Goal: Task Accomplishment & Management: Complete application form

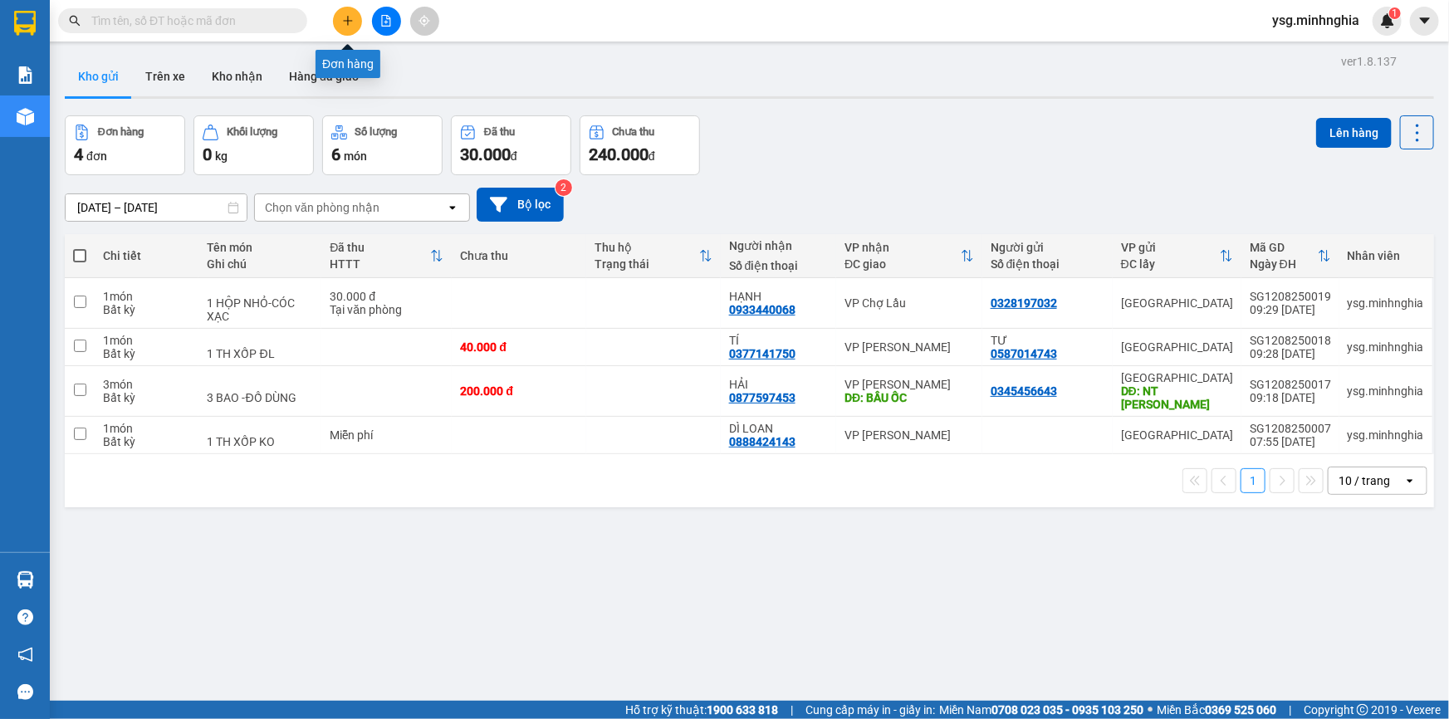
click at [337, 19] on button at bounding box center [347, 21] width 29 height 29
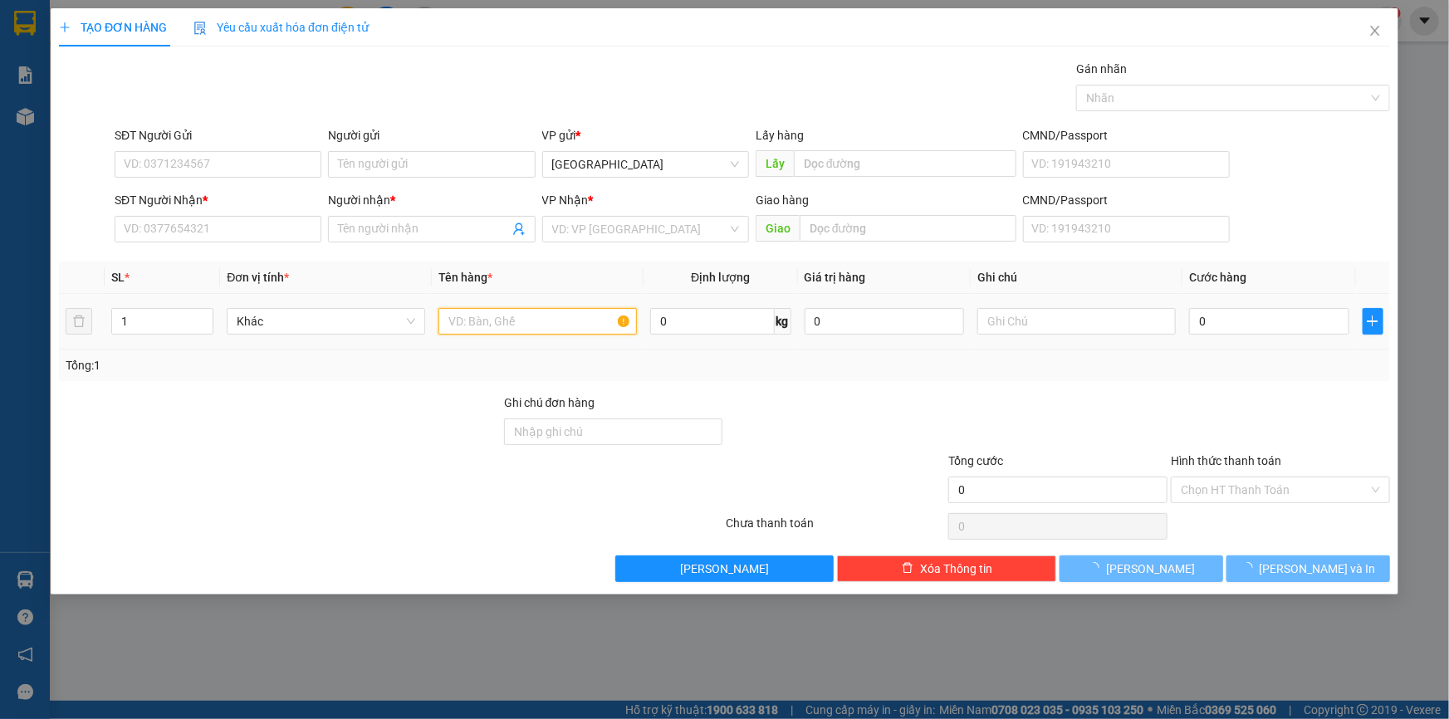
click at [575, 333] on input "text" at bounding box center [537, 321] width 198 height 27
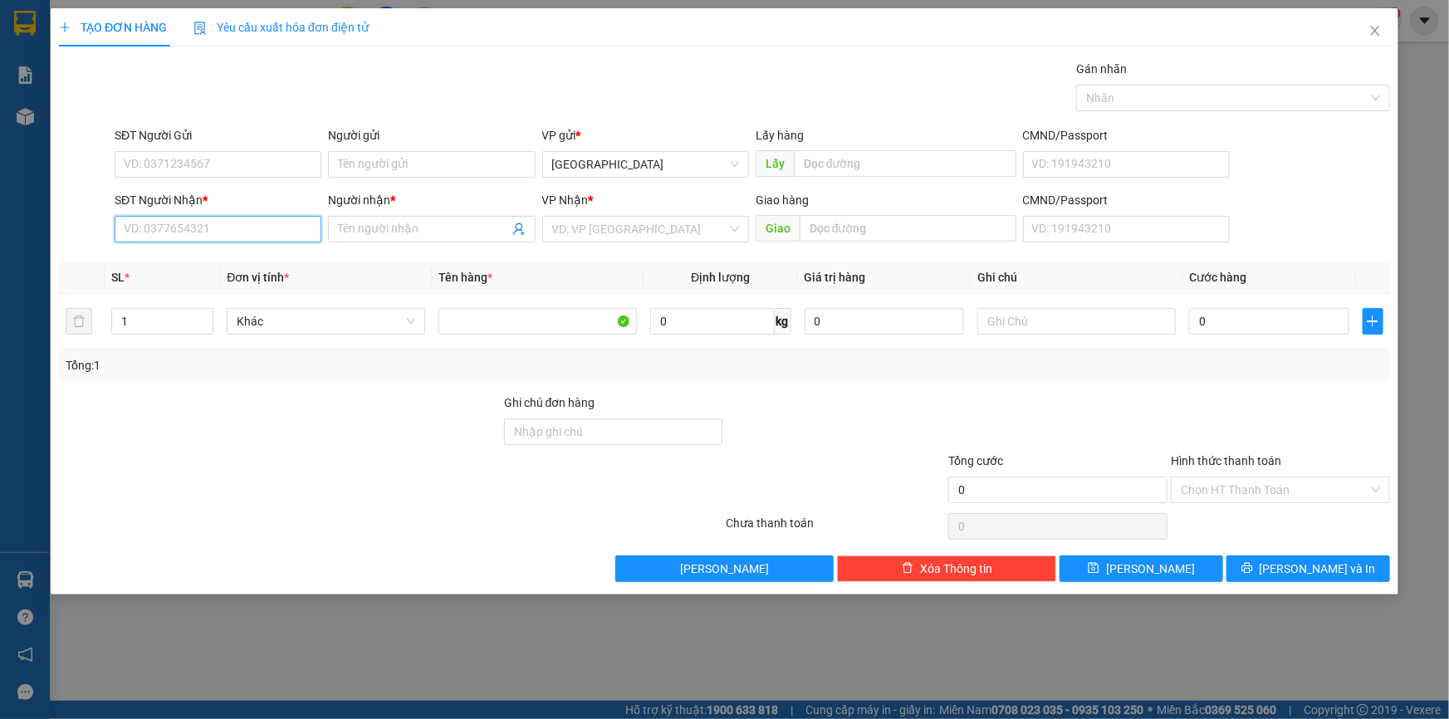
click at [289, 234] on input "SĐT Người Nhận *" at bounding box center [218, 229] width 207 height 27
type input "0971374188"
click at [425, 227] on input "Người nhận *" at bounding box center [423, 229] width 170 height 18
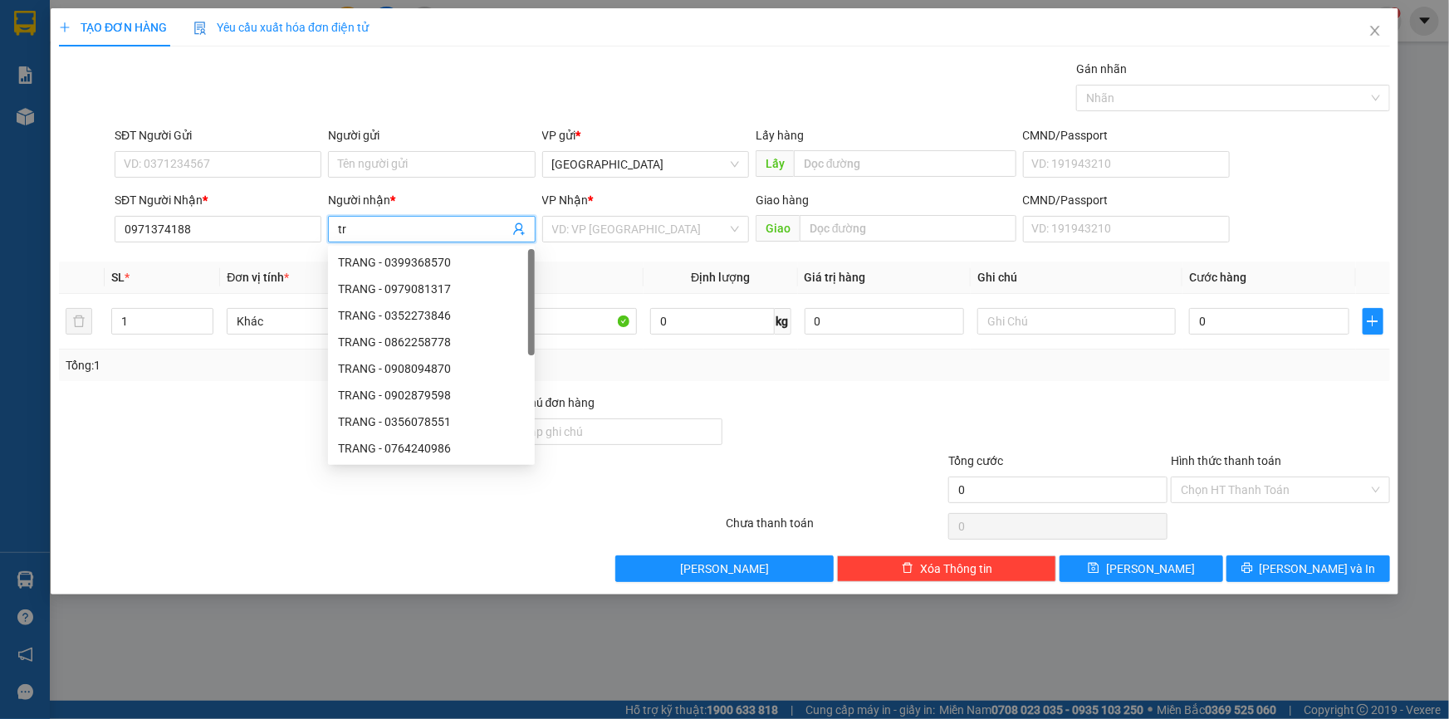
type input "t"
type input "TRANG"
click at [690, 227] on input "search" at bounding box center [639, 229] width 175 height 25
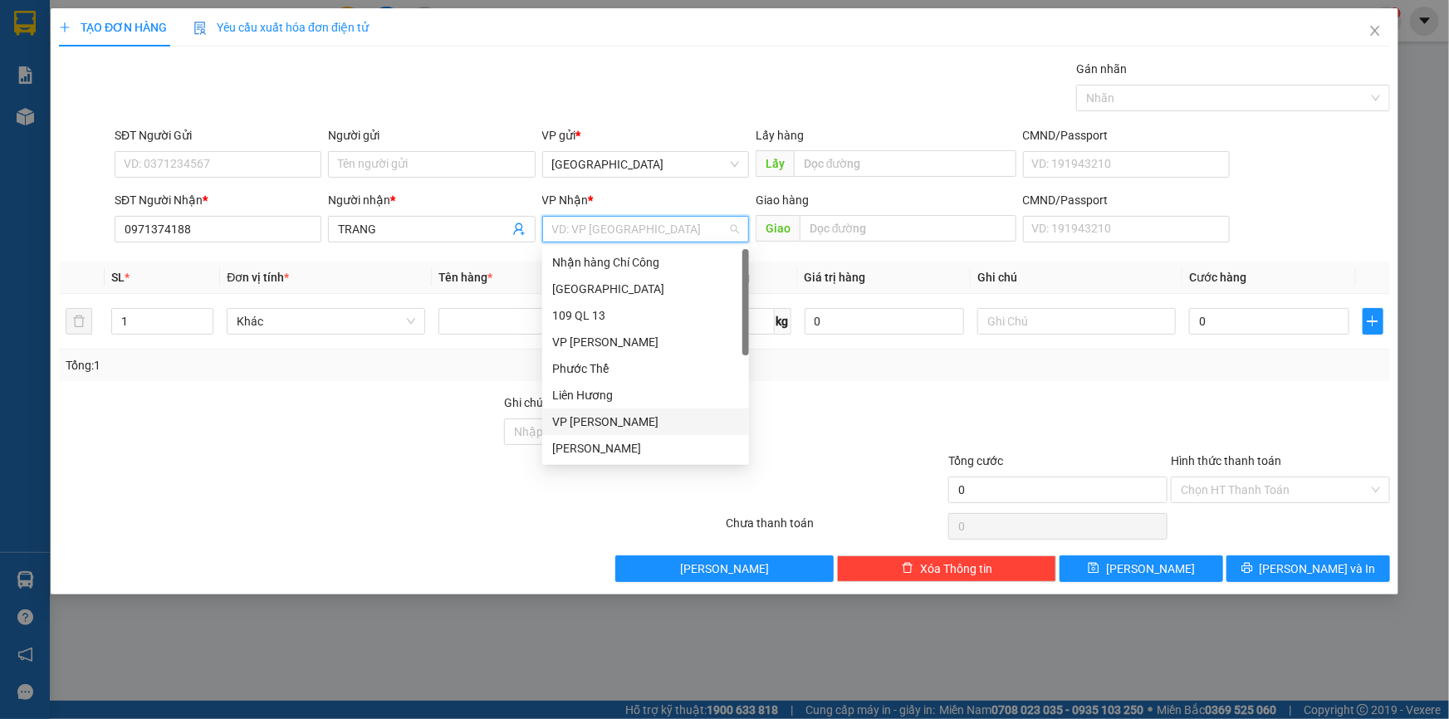
scroll to position [79, 0]
click at [630, 415] on div "VP Chợ Lầu" at bounding box center [645, 422] width 187 height 18
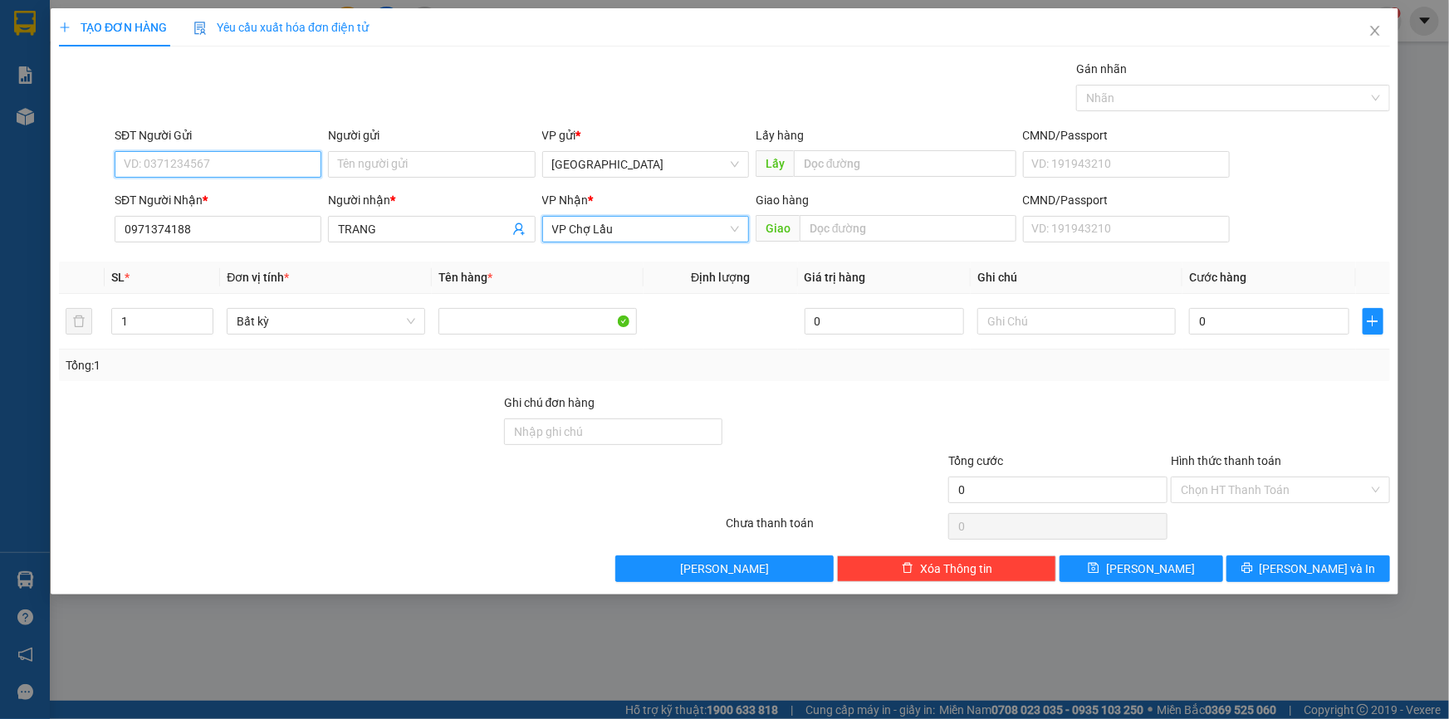
click at [260, 153] on input "SĐT Người Gửi" at bounding box center [218, 164] width 207 height 27
click at [260, 158] on input "SĐT Người Gửi" at bounding box center [218, 164] width 207 height 27
type input "0352699310"
click at [258, 198] on div "0352699310 - NGHI" at bounding box center [218, 197] width 187 height 18
type input "NGHI"
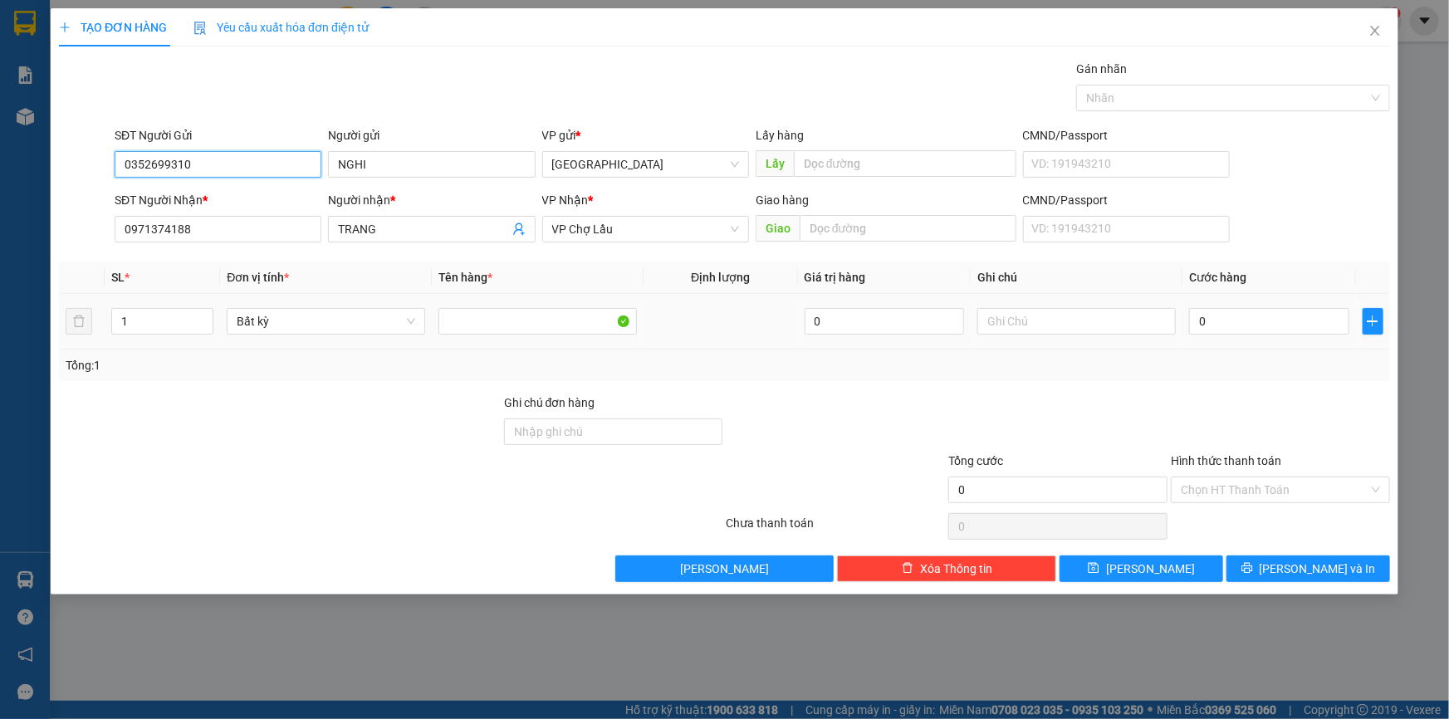
type input "0352699310"
click at [1043, 306] on div at bounding box center [1076, 321] width 198 height 33
click at [1039, 315] on input "text" at bounding box center [1076, 321] width 198 height 27
paste input "ÌA"
type input "1 BÌA-GT"
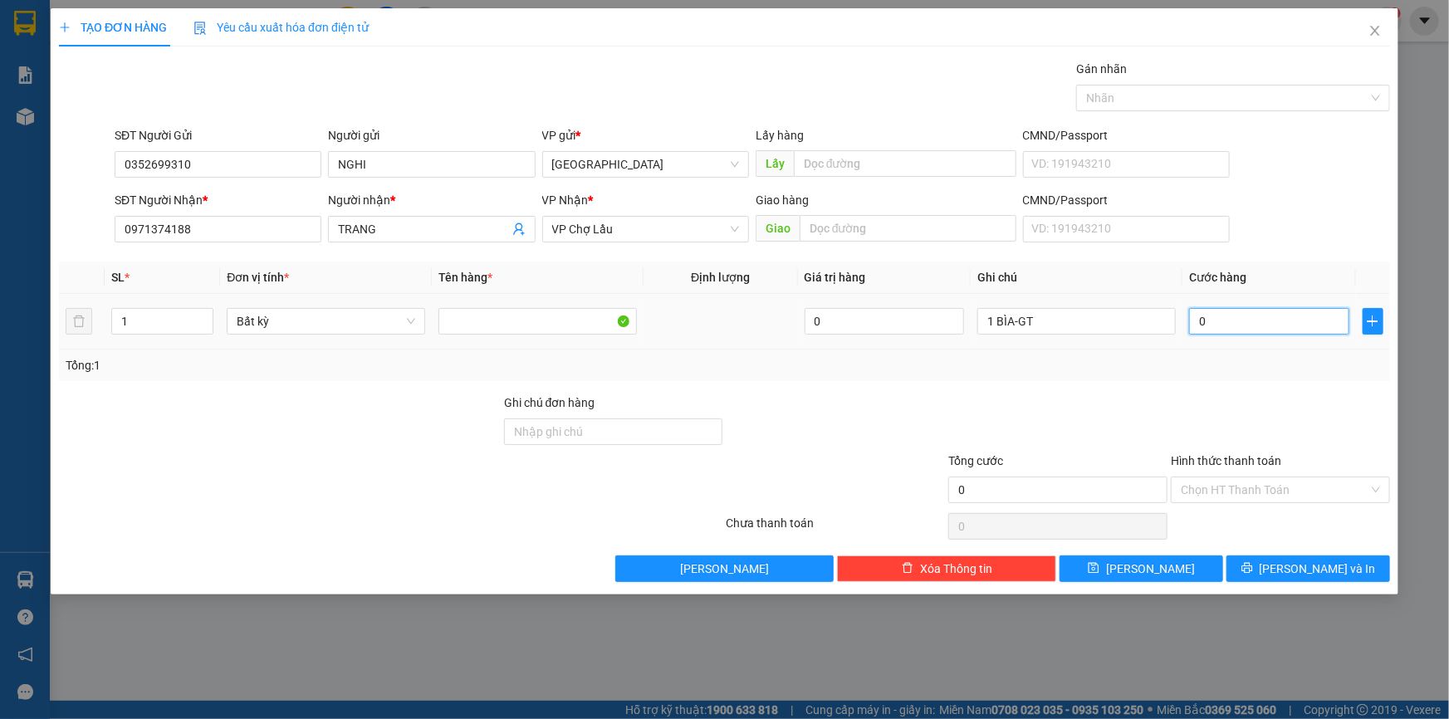
click at [1264, 319] on input "0" at bounding box center [1269, 321] width 160 height 27
type input "3"
type input "30"
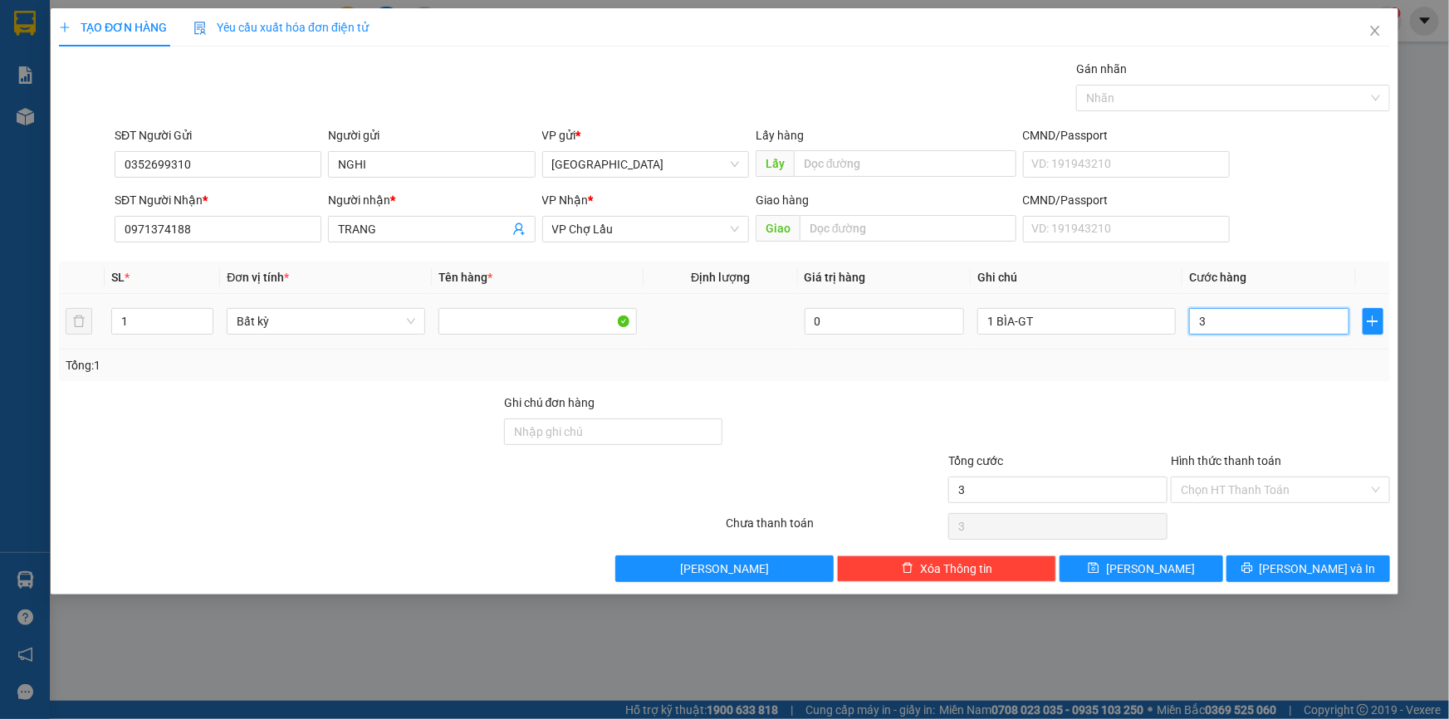
type input "30"
type input "30.000"
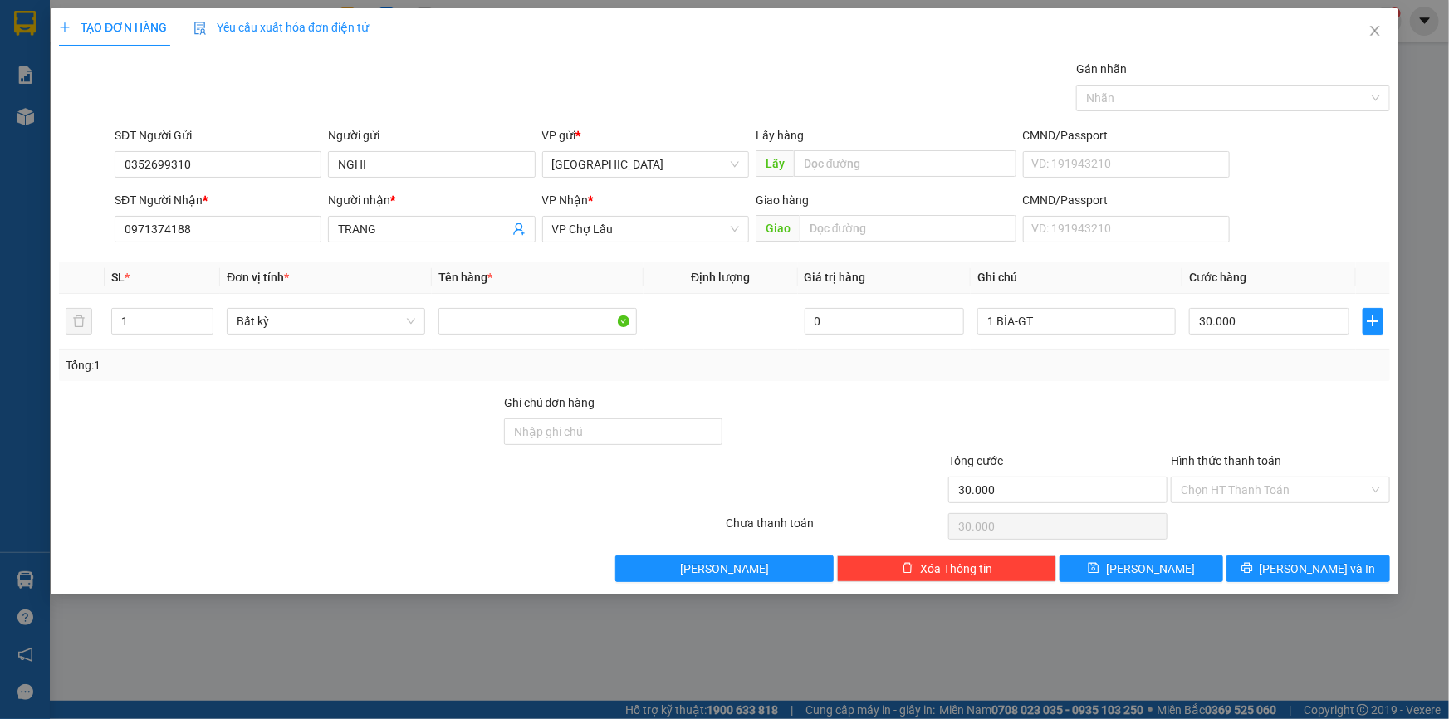
click at [1246, 386] on div "Transit Pickup Surcharge Ids Transit Deliver Surcharge Ids Transit Deliver Surc…" at bounding box center [724, 321] width 1331 height 522
click at [1338, 565] on span "[PERSON_NAME] và In" at bounding box center [1318, 569] width 116 height 18
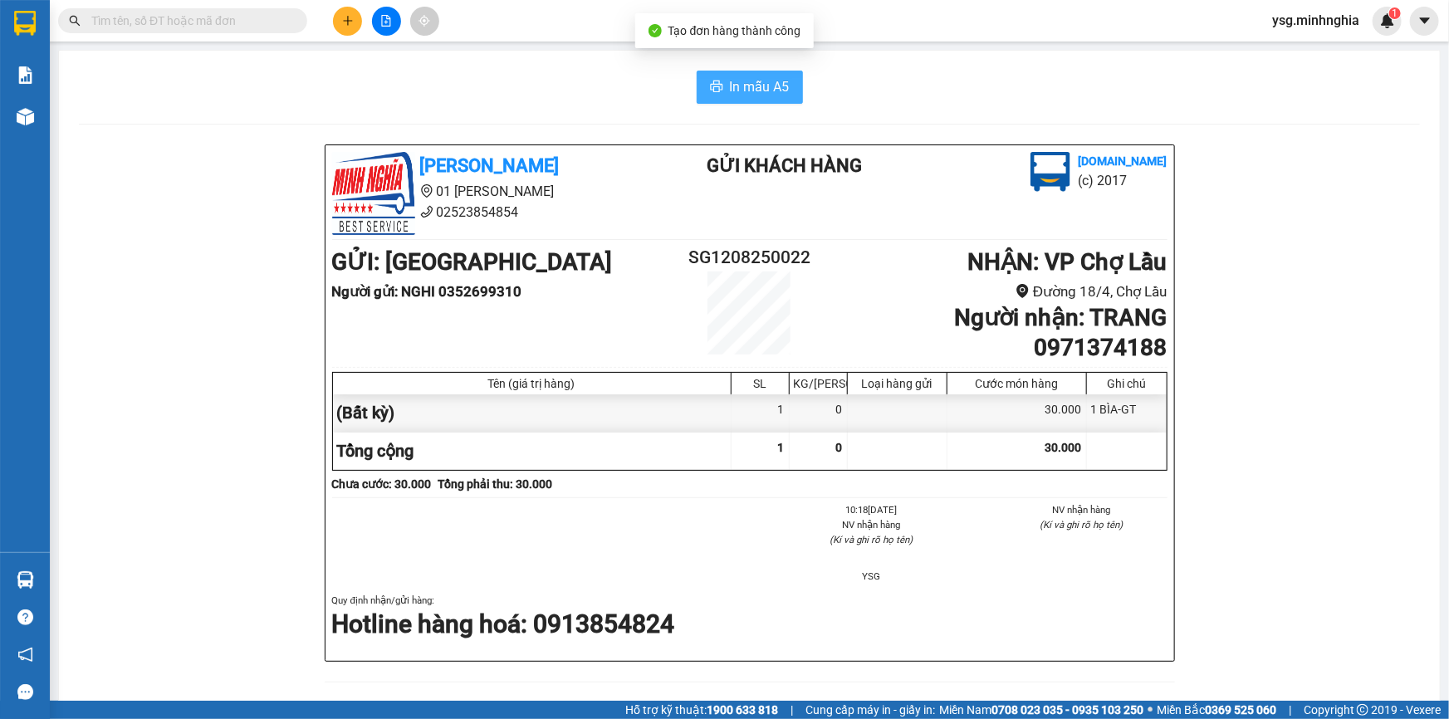
click at [729, 71] on button "In mẫu A5" at bounding box center [750, 87] width 106 height 33
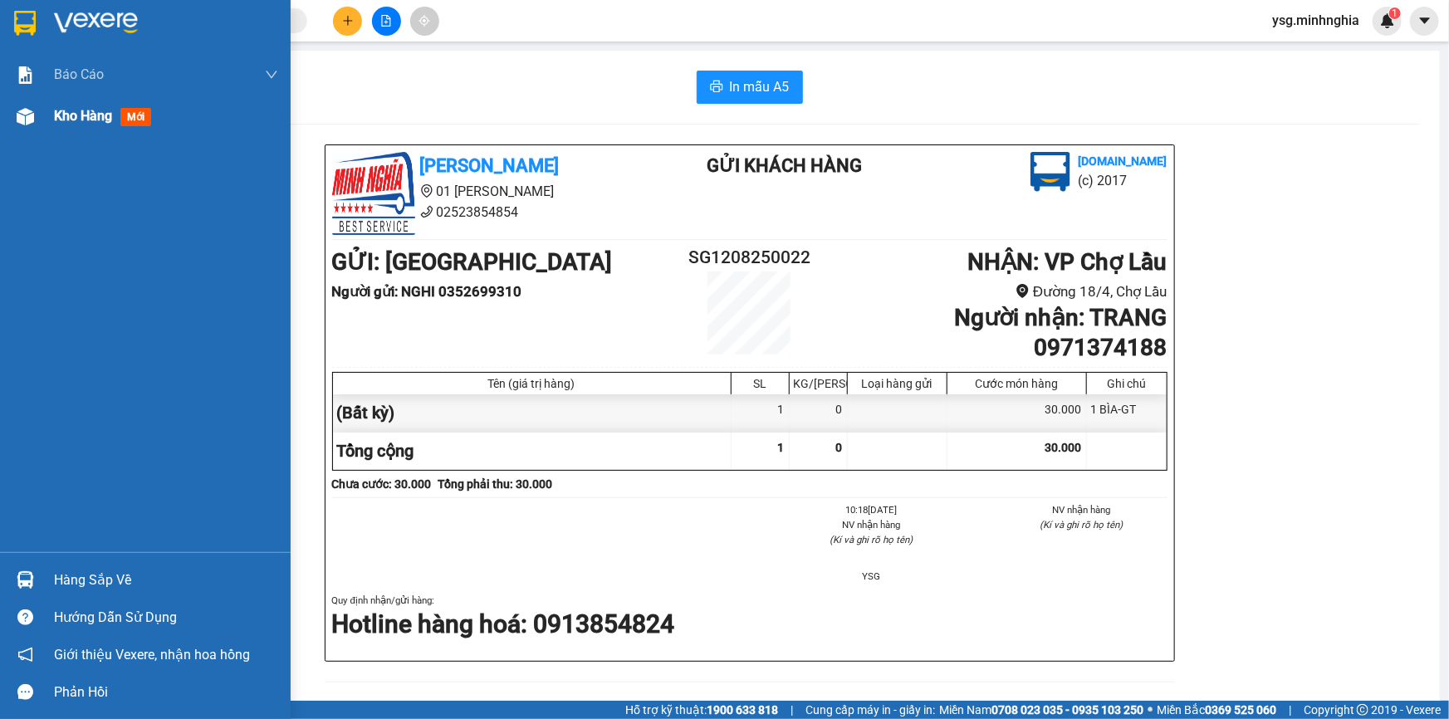
click at [81, 125] on div "Kho hàng mới" at bounding box center [106, 115] width 104 height 21
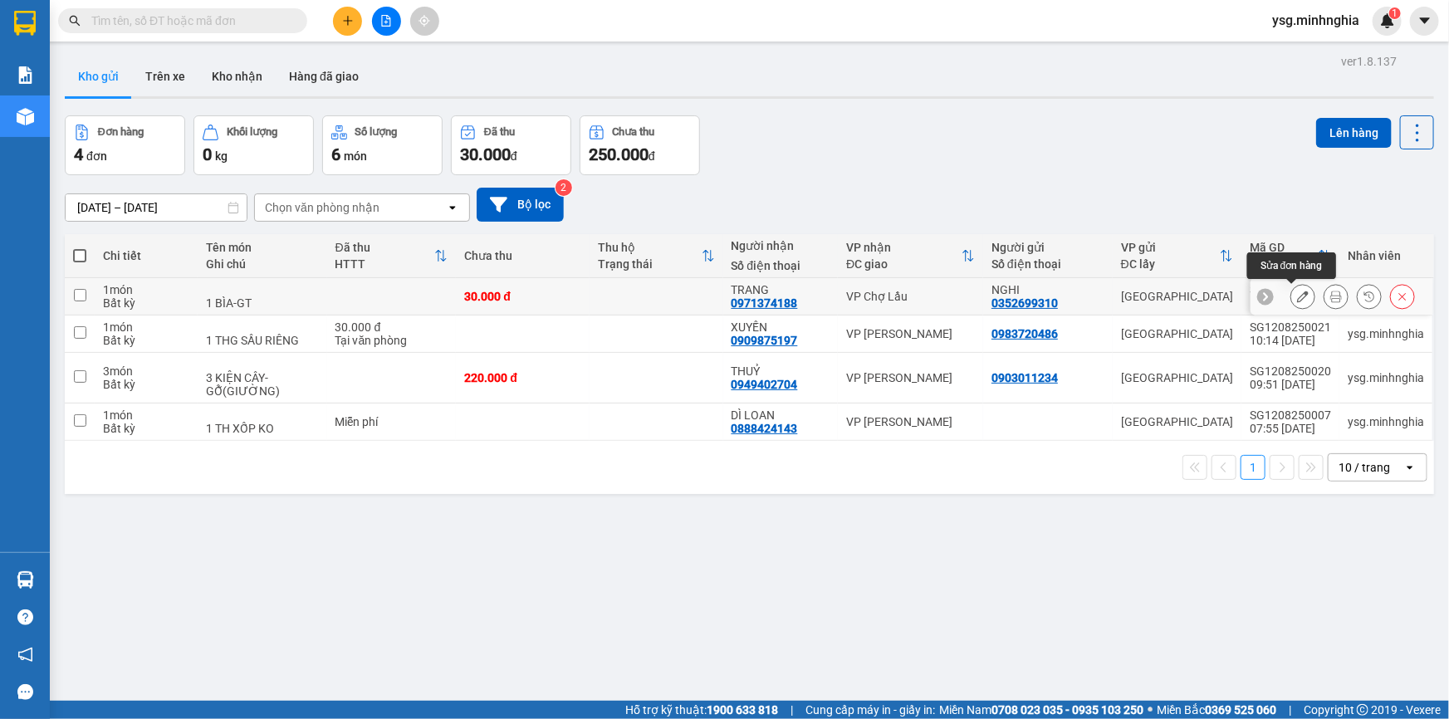
click at [1297, 299] on icon at bounding box center [1303, 297] width 12 height 12
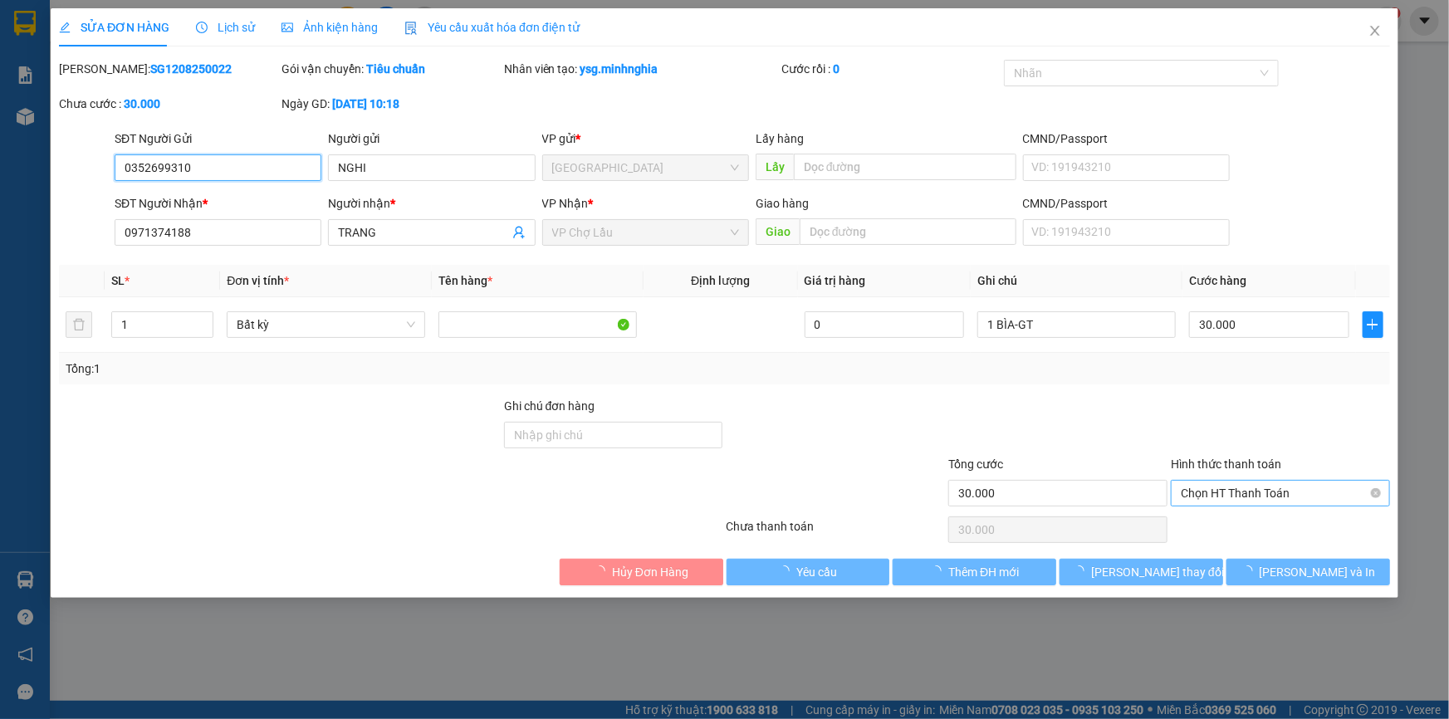
click at [1292, 491] on span "Chọn HT Thanh Toán" at bounding box center [1280, 493] width 199 height 25
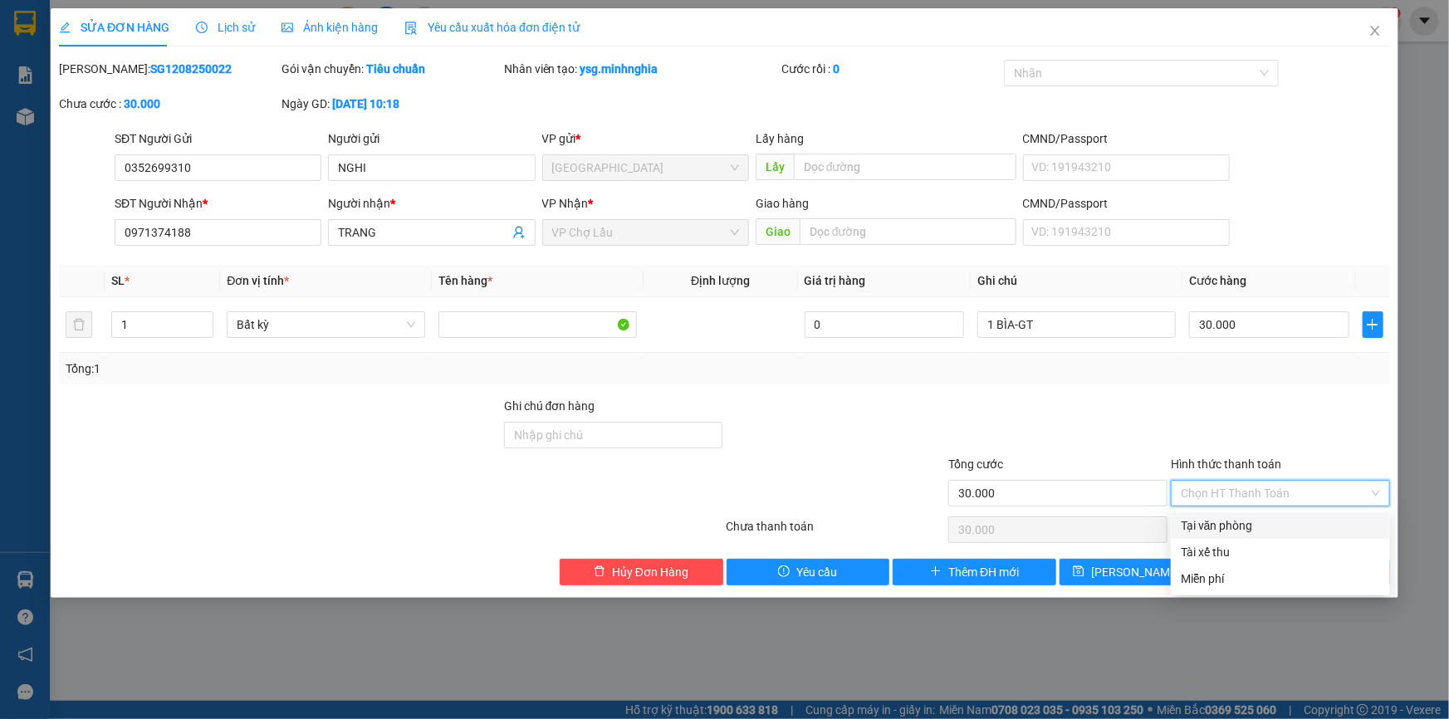
click at [1268, 526] on div "Tại văn phòng" at bounding box center [1280, 525] width 199 height 18
type input "0"
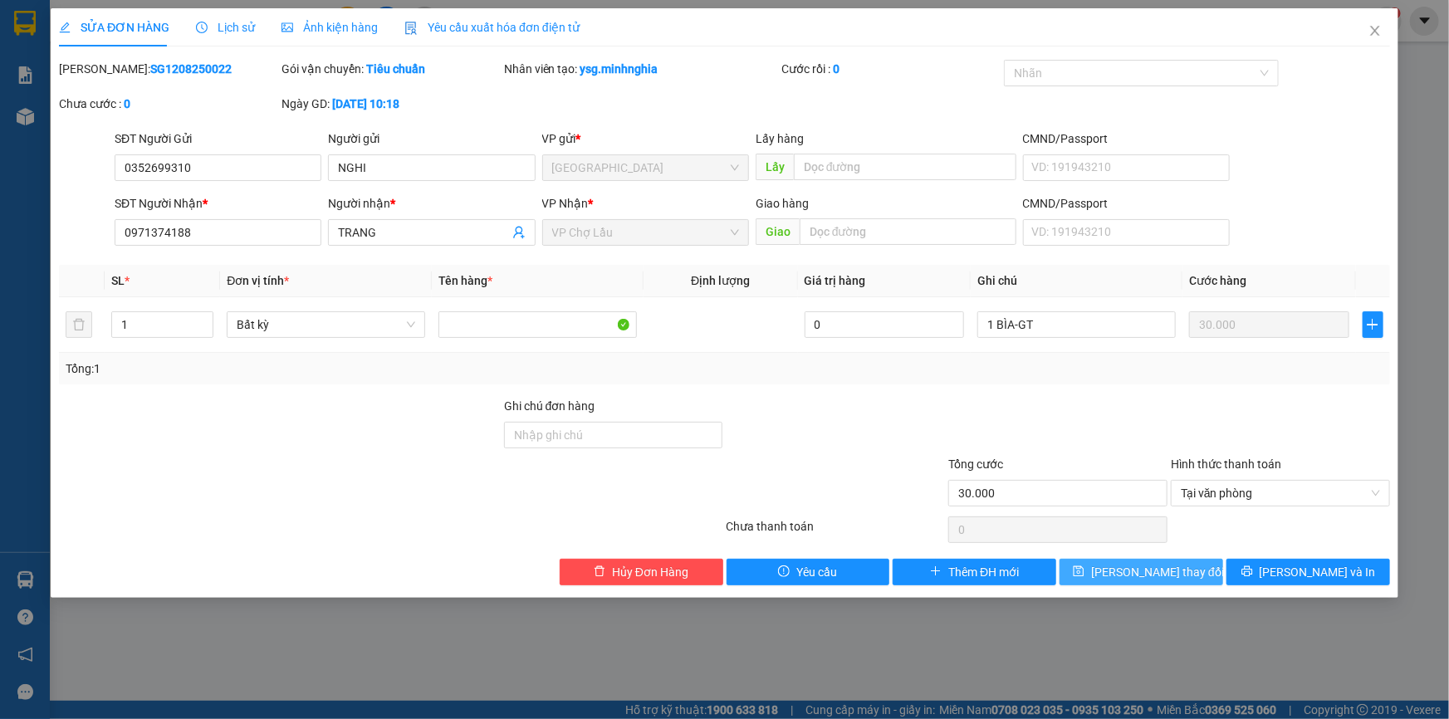
click at [1166, 572] on span "[PERSON_NAME] thay đổi" at bounding box center [1157, 572] width 133 height 18
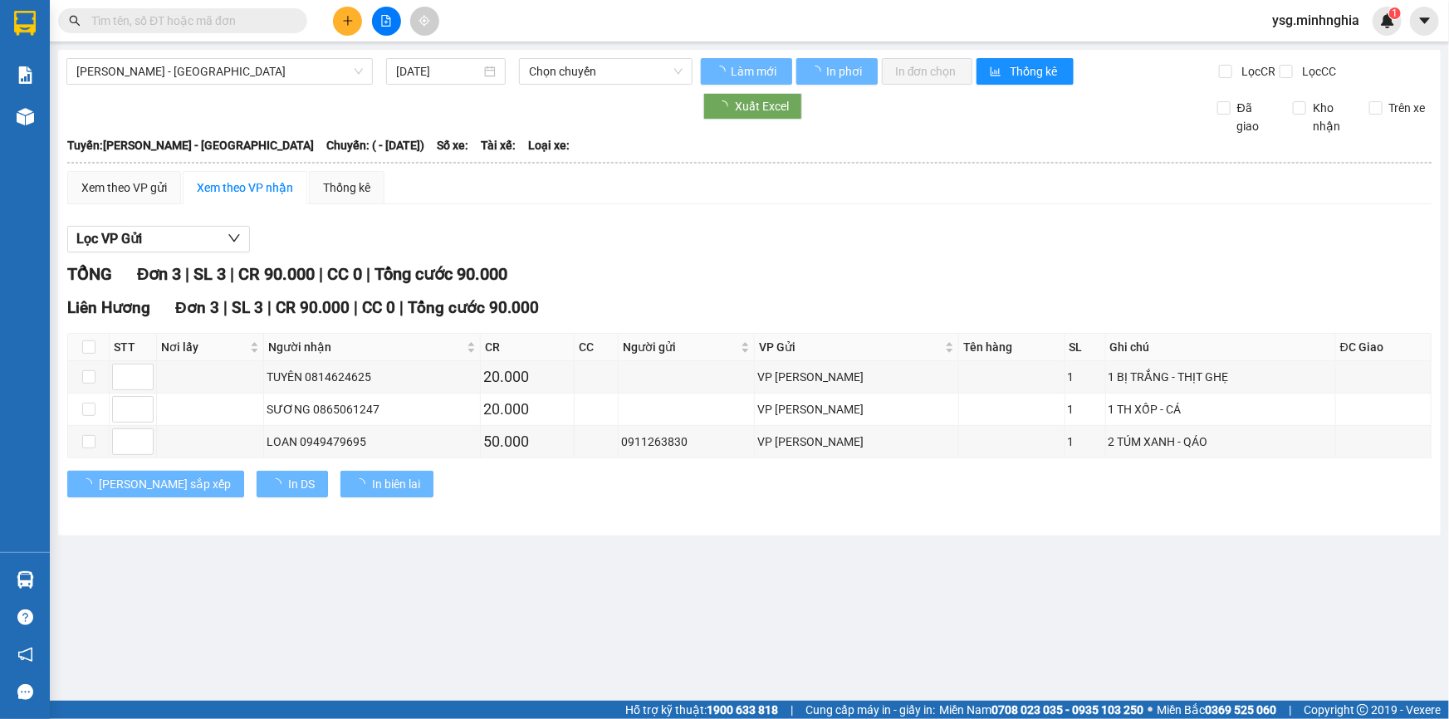
type input "[DATE]"
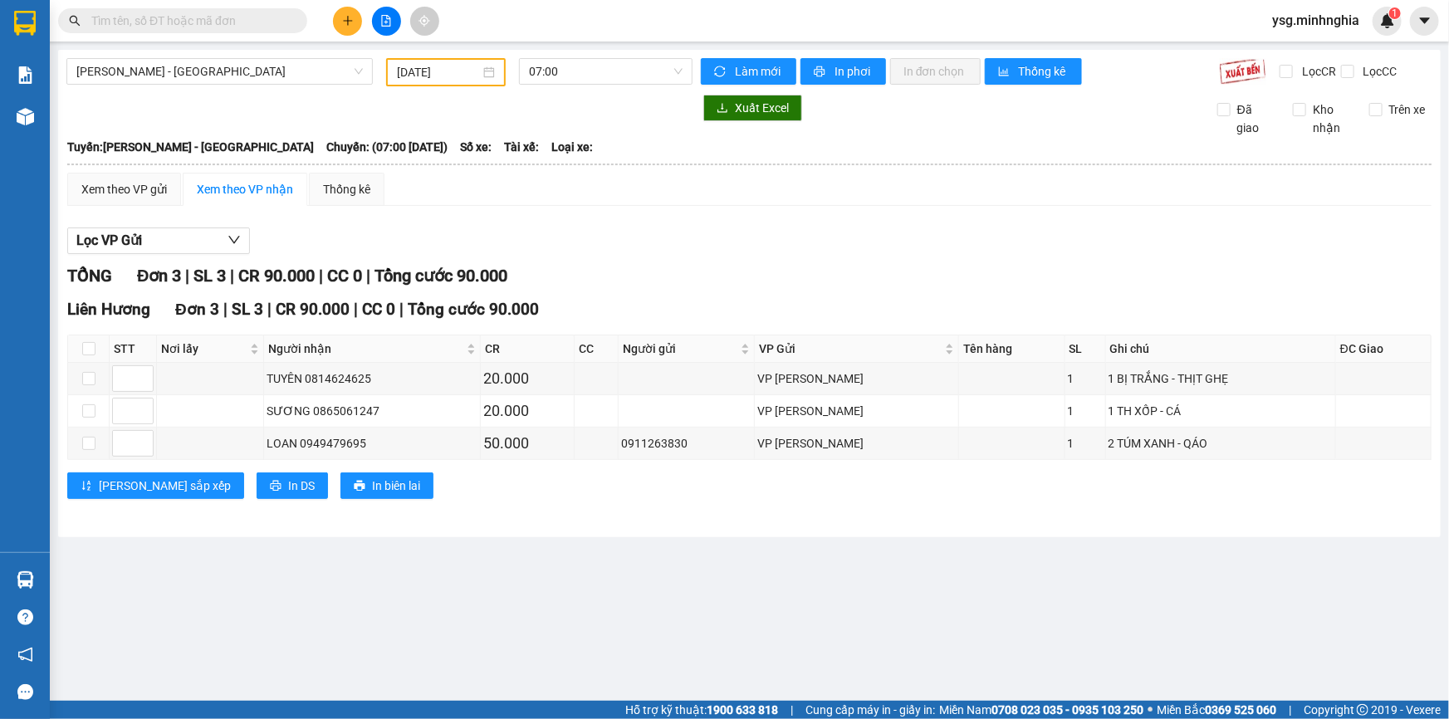
click at [345, 15] on icon "plus" at bounding box center [348, 21] width 12 height 12
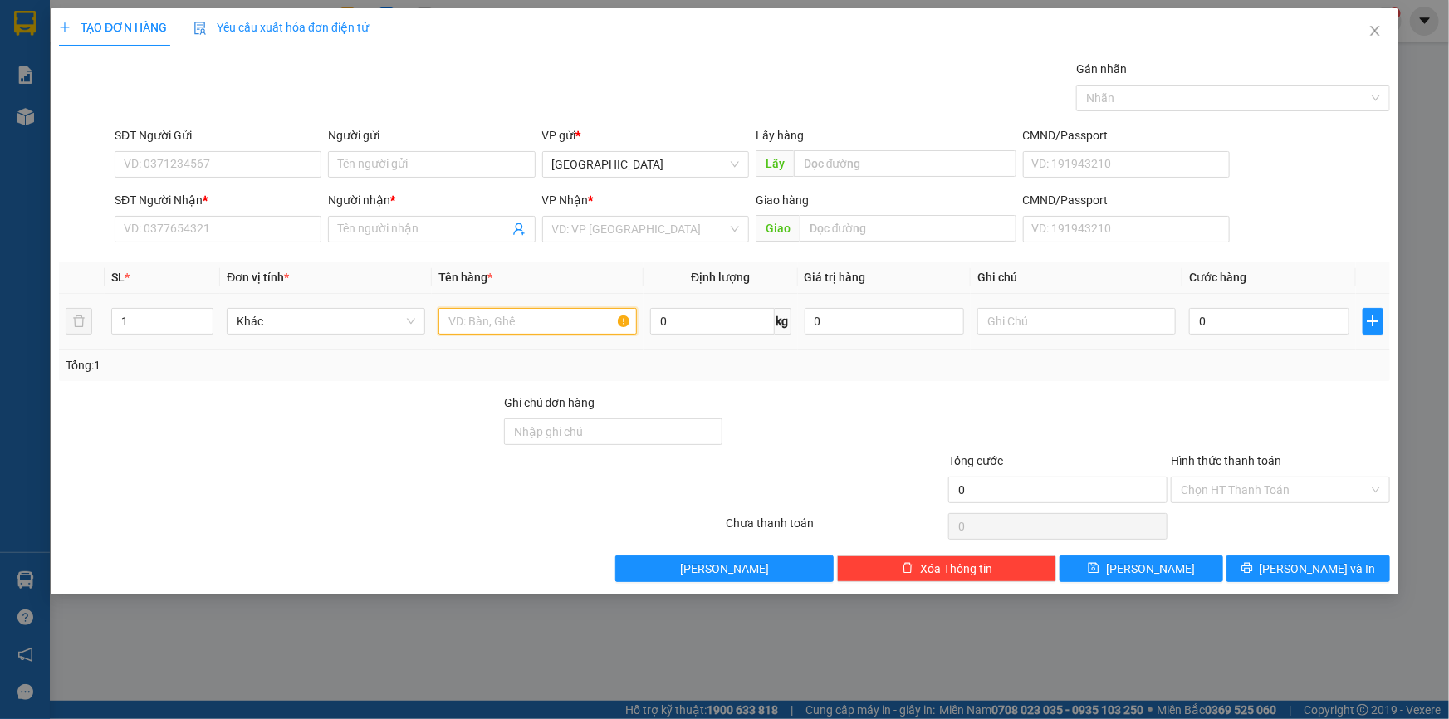
click at [476, 315] on input "text" at bounding box center [537, 321] width 198 height 27
click at [267, 223] on input "SĐT Người Nhận *" at bounding box center [218, 229] width 207 height 27
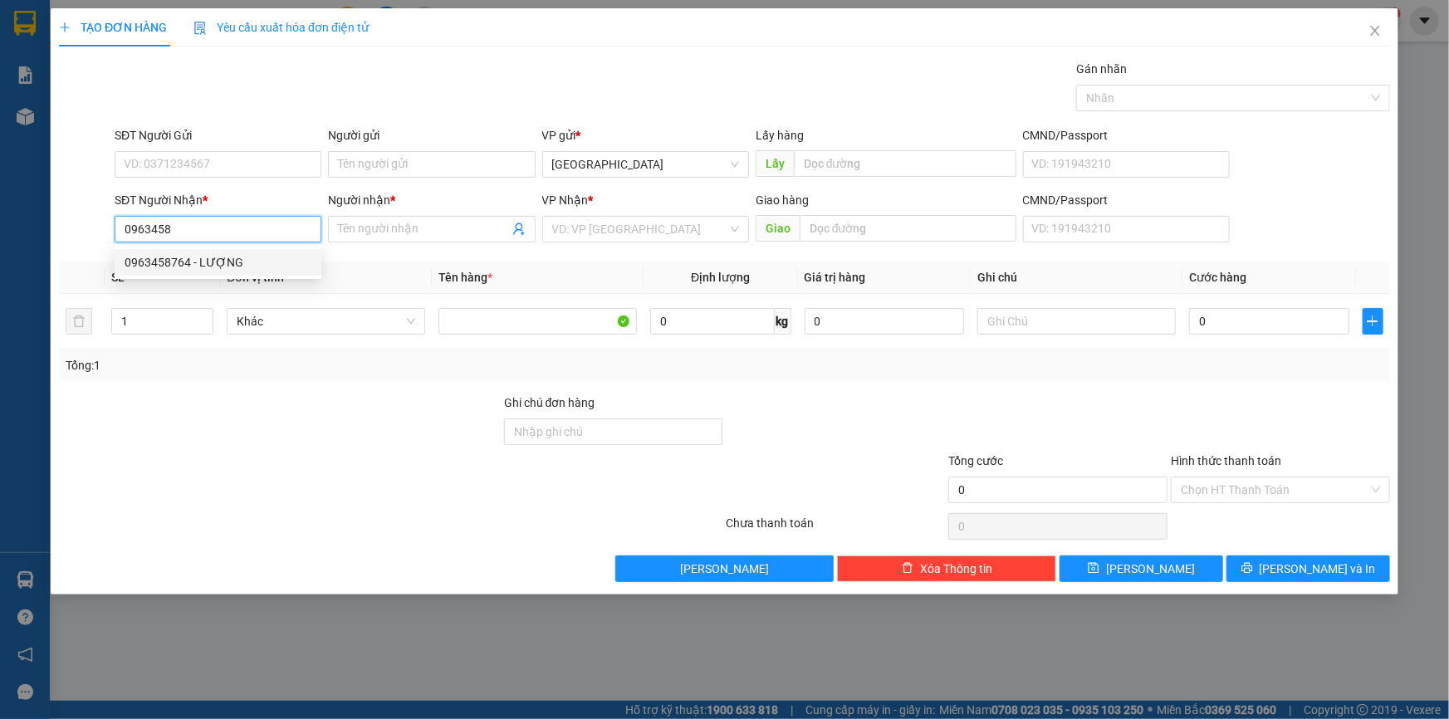
click at [276, 270] on div "0963458764 - LƯỢNG" at bounding box center [218, 262] width 187 height 18
type input "0963458764"
type input "LƯỢNG"
type input "0963458764"
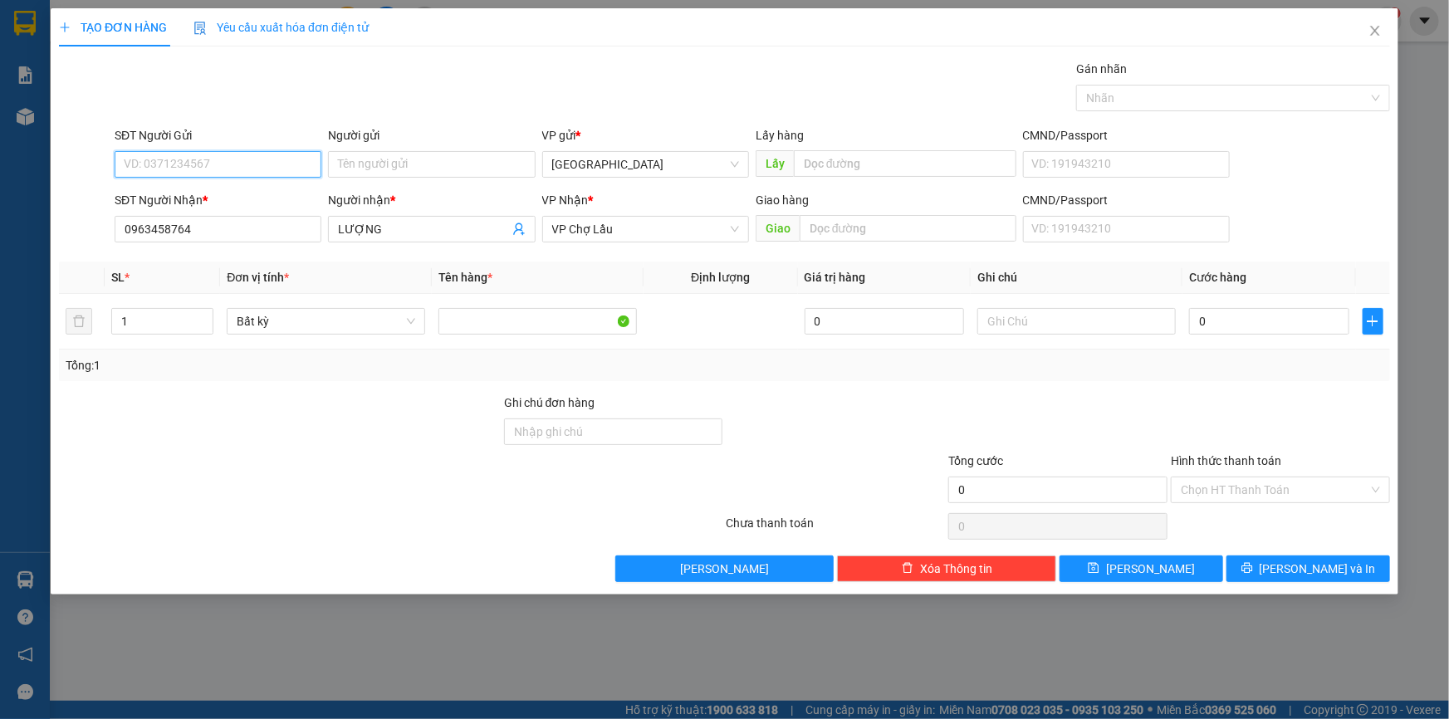
click at [258, 161] on input "SĐT Người Gửi" at bounding box center [218, 164] width 207 height 27
click at [235, 198] on div "0984196680" at bounding box center [218, 197] width 187 height 18
type input "0984196680"
click at [1032, 321] on input "text" at bounding box center [1076, 321] width 198 height 27
paste input "ô"
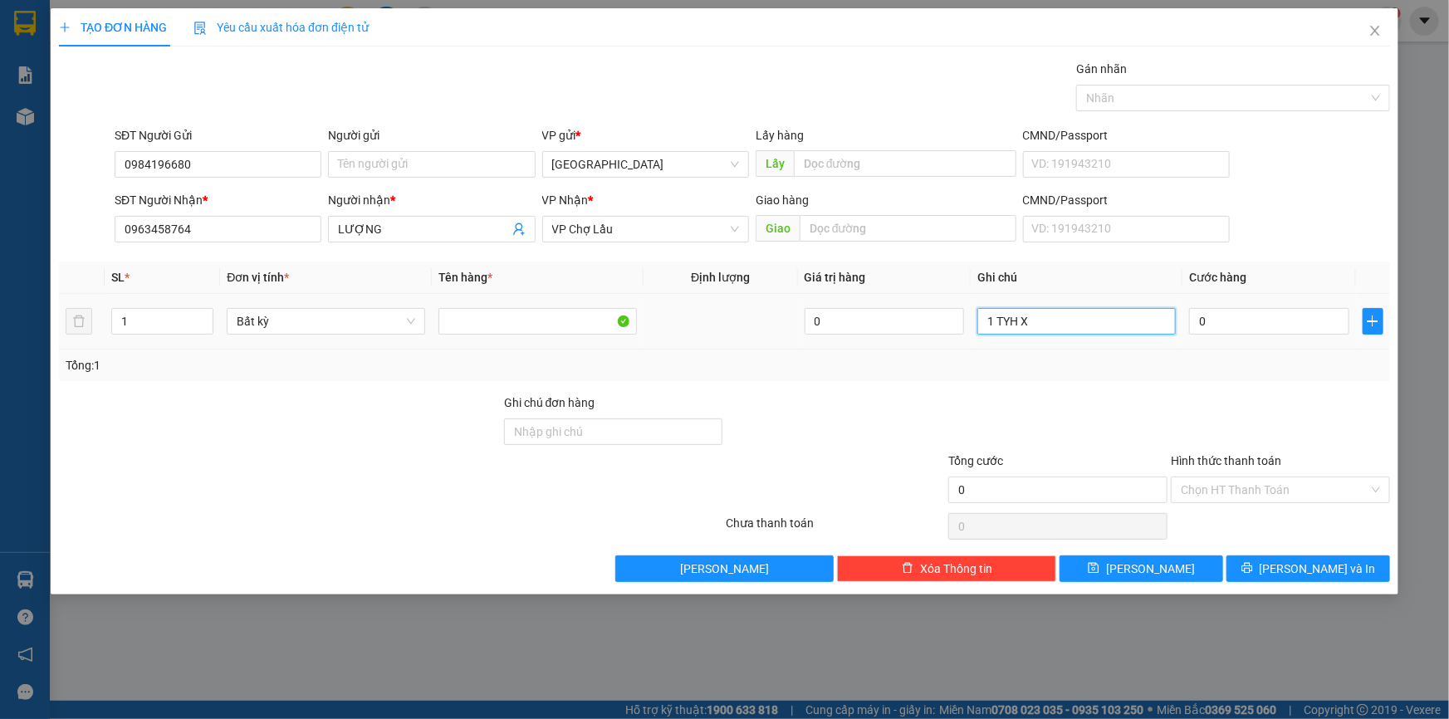
paste input "Ô"
paste input "ỐP"
paste input "Ô"
paste input "ỐC"
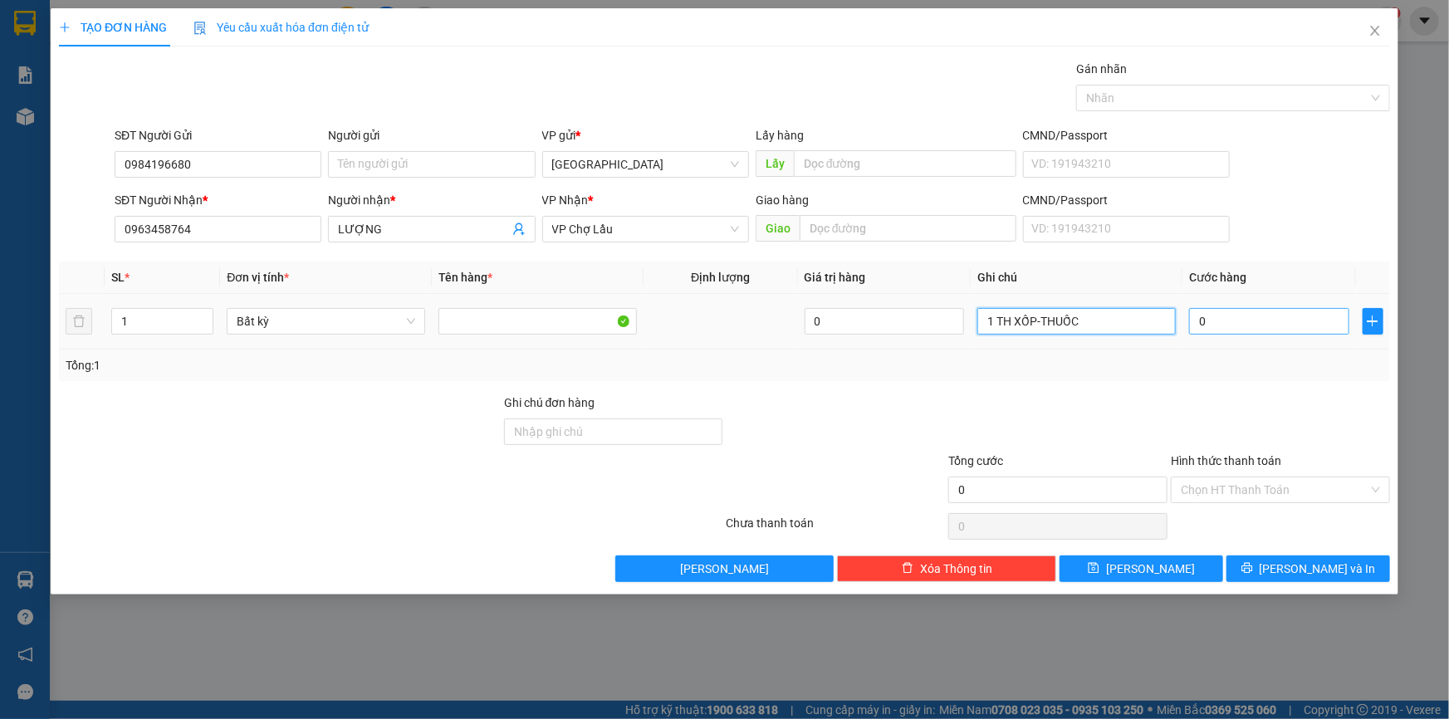
type input "1 TH XỐP-THUỐC"
click at [1204, 317] on input "0" at bounding box center [1269, 321] width 160 height 27
type input "6"
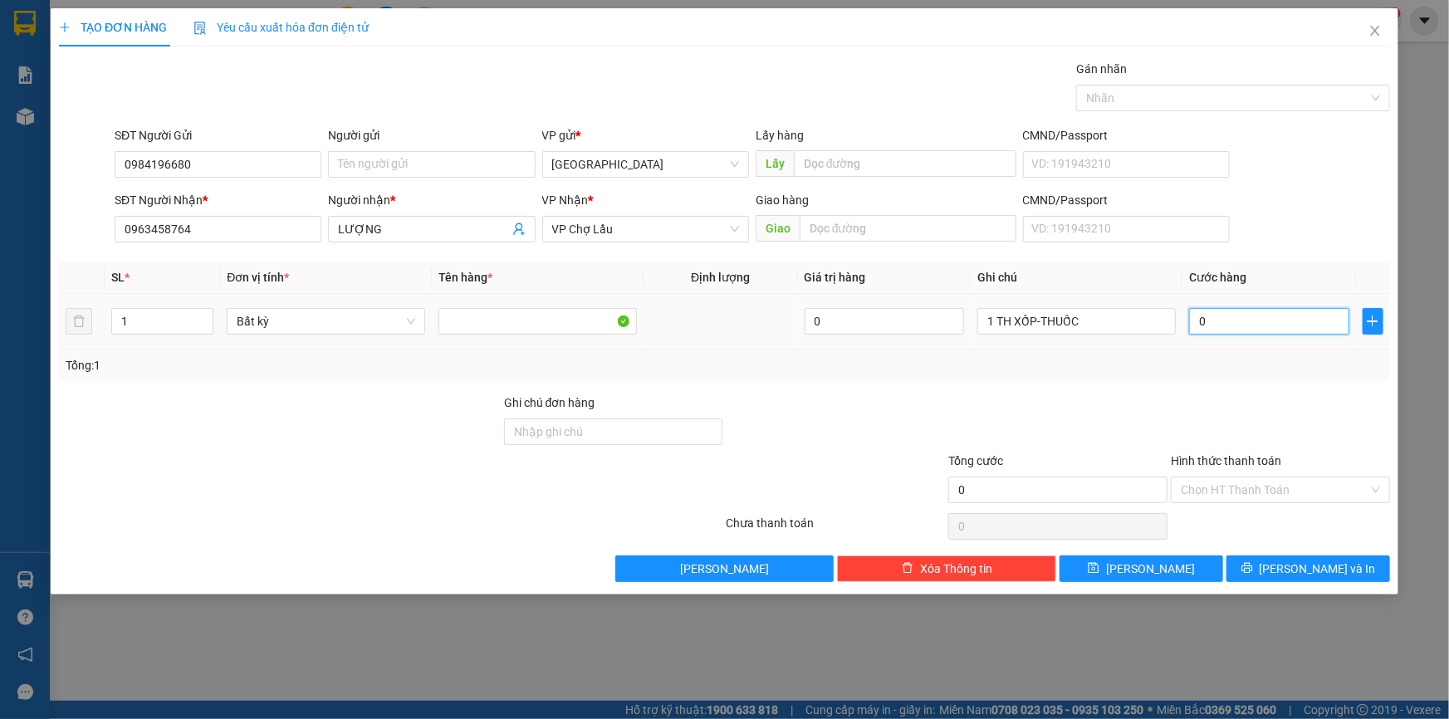
type input "6"
type input "60"
type input "60.000"
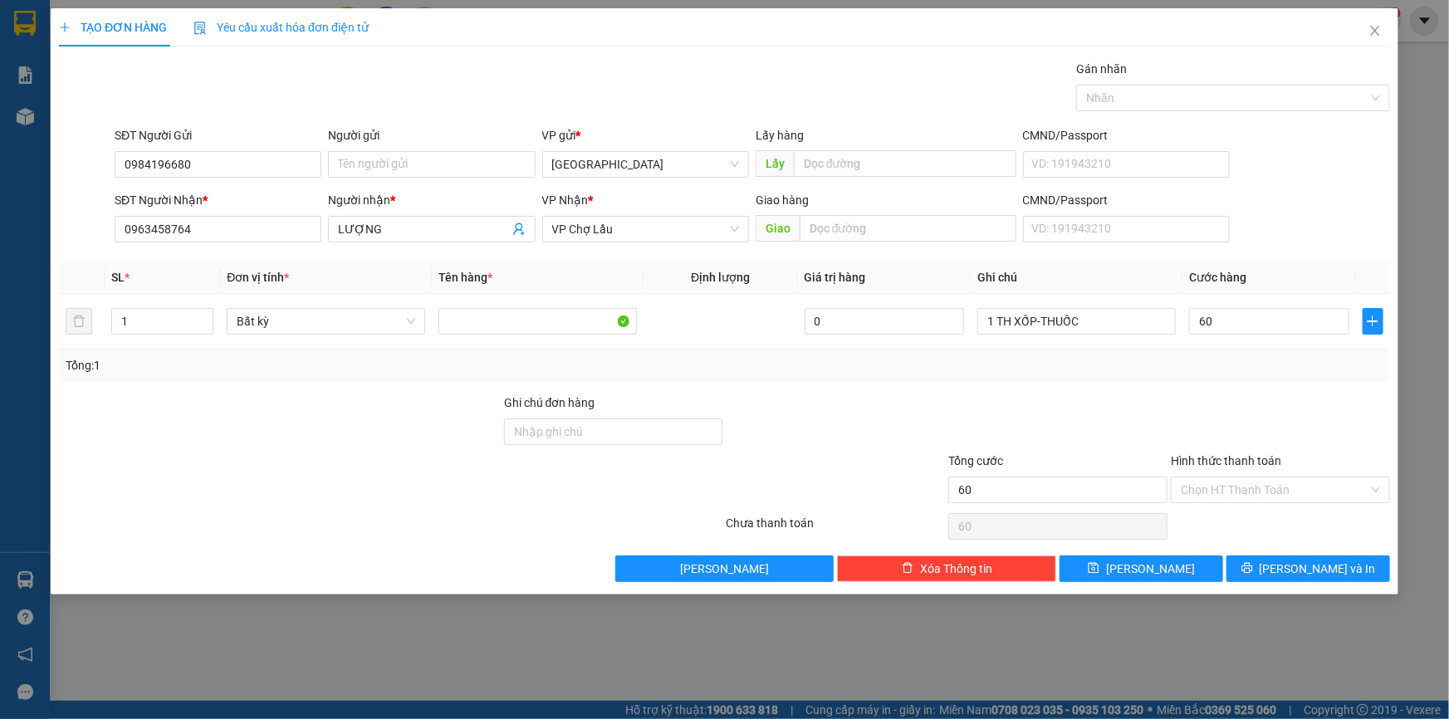
type input "60.000"
click at [1193, 373] on div "Tổng: 1" at bounding box center [725, 365] width 1318 height 18
click at [1260, 490] on input "Hình thức thanh toán" at bounding box center [1275, 489] width 188 height 25
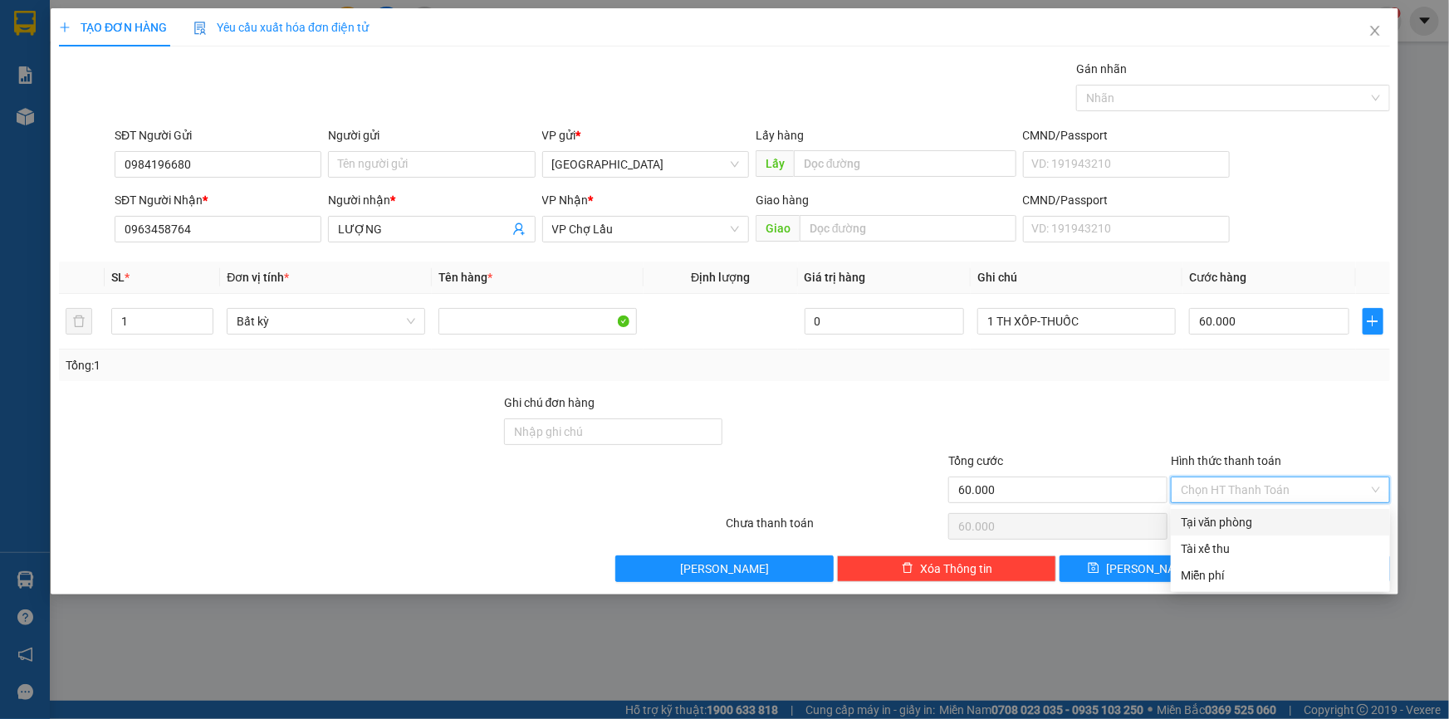
click at [1245, 523] on div "Tại văn phòng" at bounding box center [1280, 522] width 199 height 18
type input "0"
click at [1268, 522] on div "Tại văn phòng" at bounding box center [1280, 522] width 199 height 18
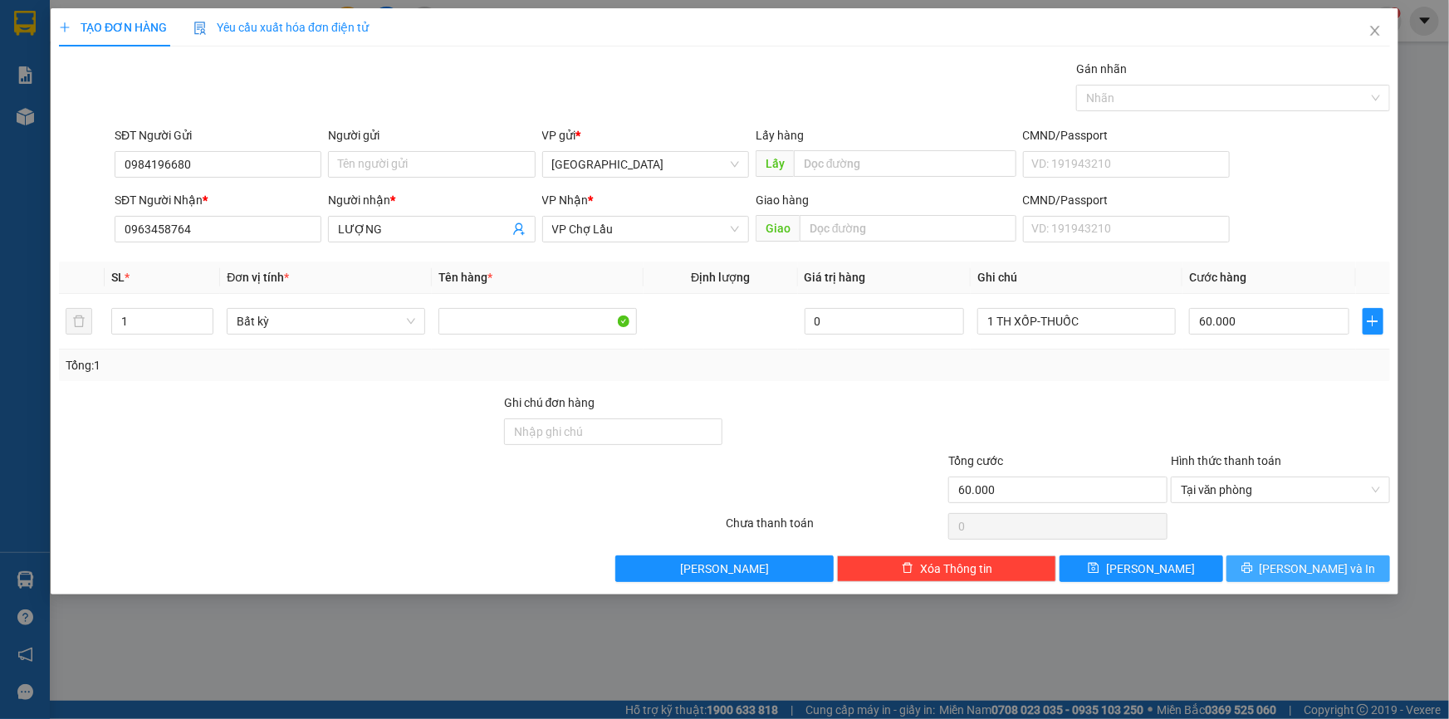
click at [1322, 572] on span "[PERSON_NAME] và In" at bounding box center [1318, 569] width 116 height 18
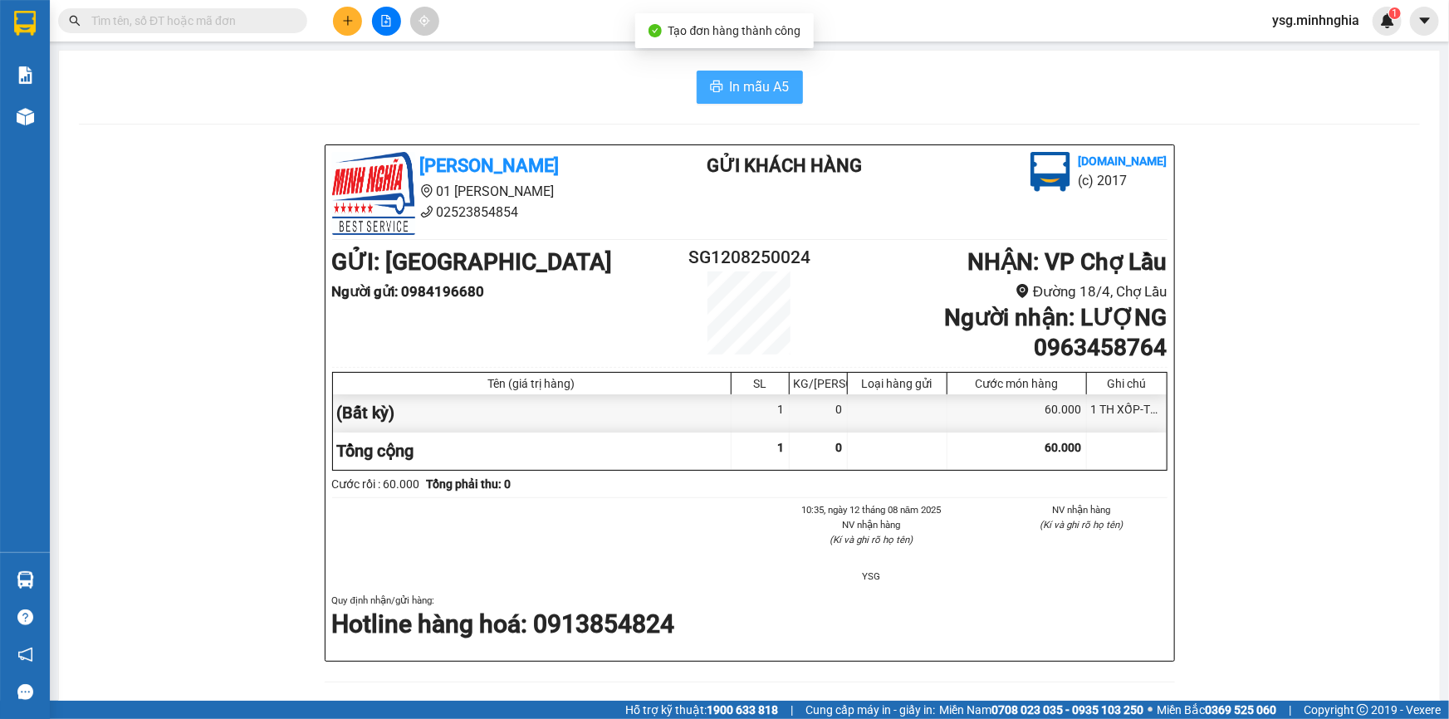
click at [742, 95] on span "In mẫu A5" at bounding box center [760, 86] width 60 height 21
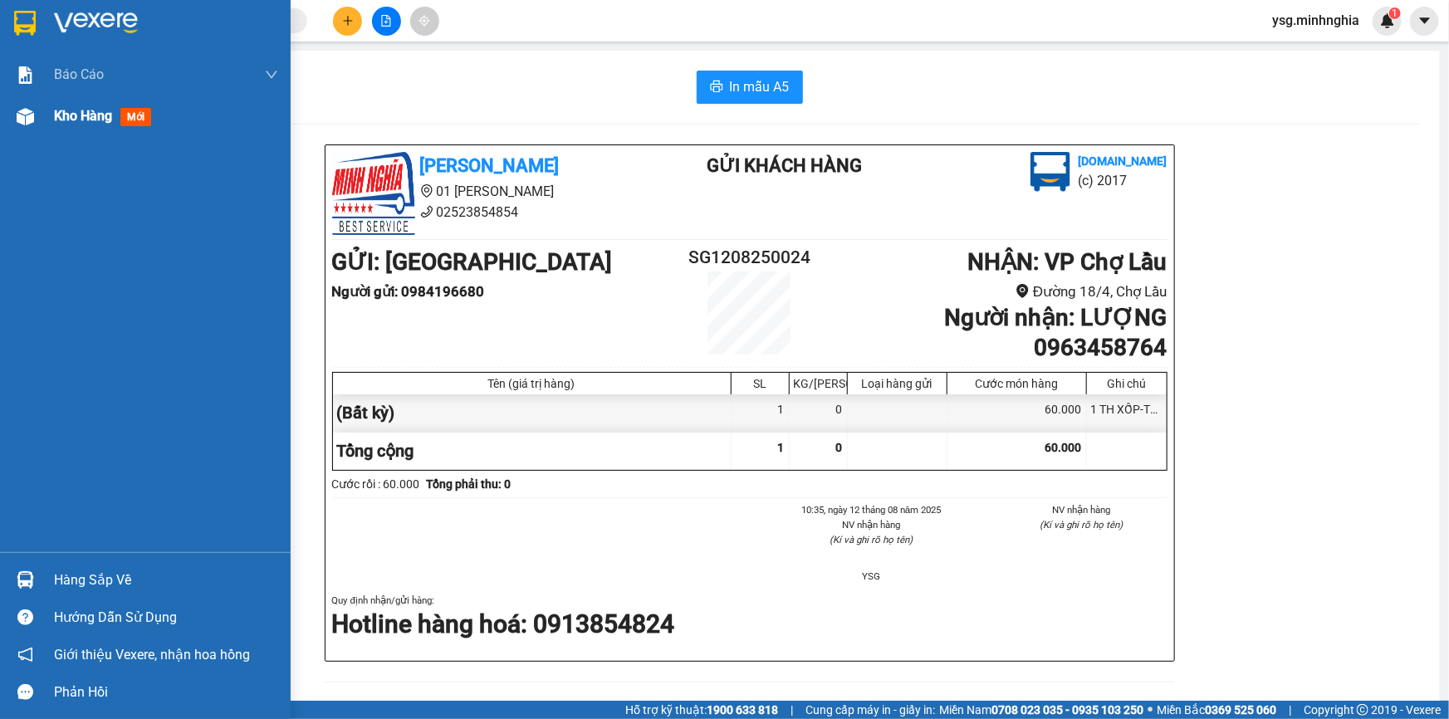
click at [66, 128] on div "Kho hàng mới" at bounding box center [166, 116] width 224 height 42
